Goal: Information Seeking & Learning: Check status

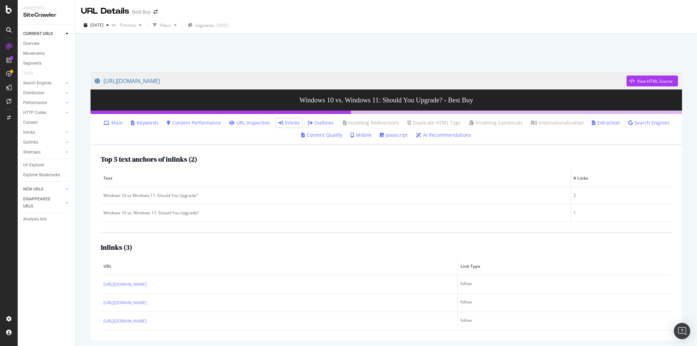
scroll to position [24, 0]
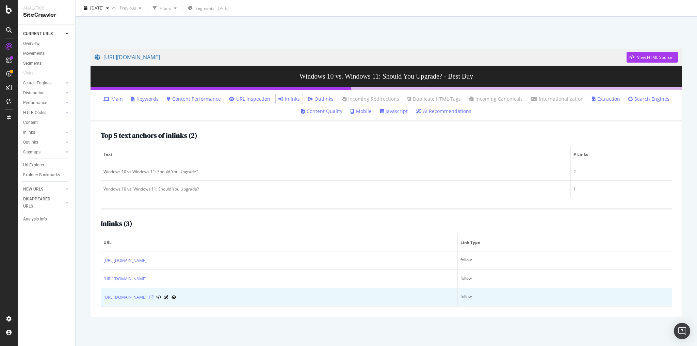
click at [153, 295] on icon at bounding box center [151, 297] width 4 height 4
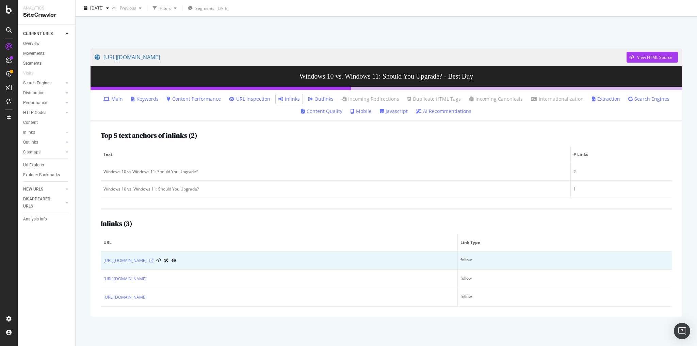
click at [153, 259] on icon at bounding box center [151, 261] width 4 height 4
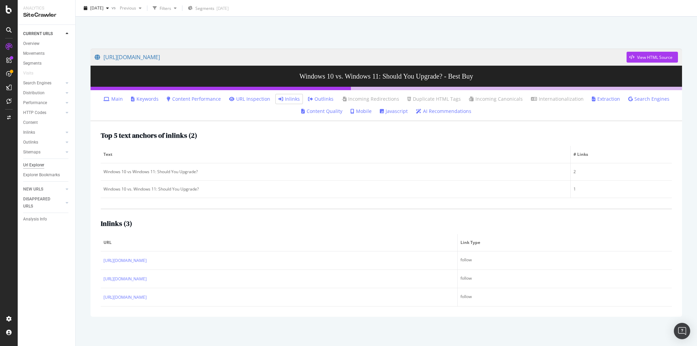
click at [40, 165] on div "Url Explorer" at bounding box center [33, 165] width 21 height 7
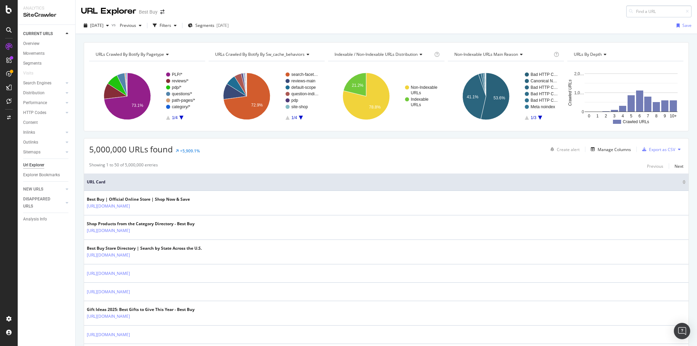
click at [638, 13] on input at bounding box center [658, 11] width 65 height 12
type input "[URL][DOMAIN_NAME]"
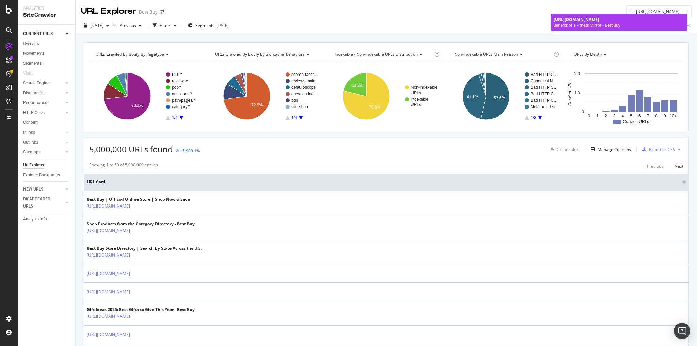
scroll to position [0, 0]
click at [595, 22] on span "[URL][DOMAIN_NAME]" at bounding box center [576, 20] width 45 height 6
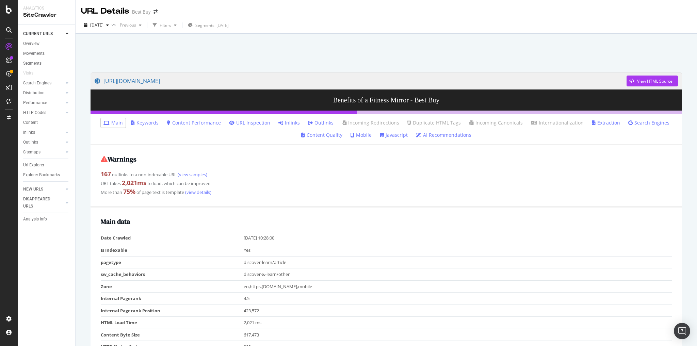
click at [295, 122] on link "Inlinks" at bounding box center [288, 122] width 21 height 7
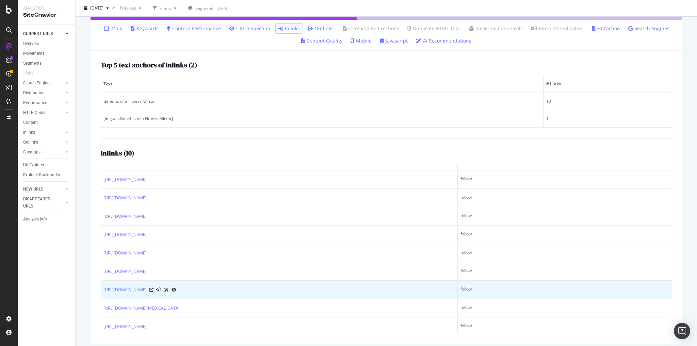
scroll to position [98, 0]
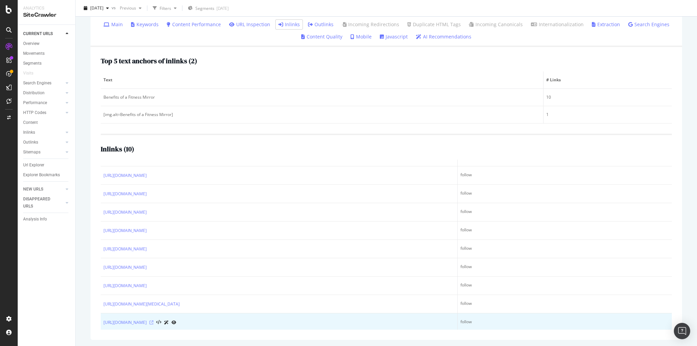
click at [153, 321] on icon at bounding box center [151, 323] width 4 height 4
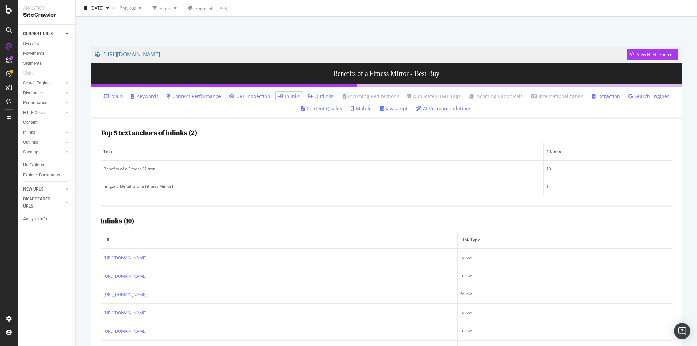
scroll to position [0, 0]
